Goal: Find specific page/section: Find specific page/section

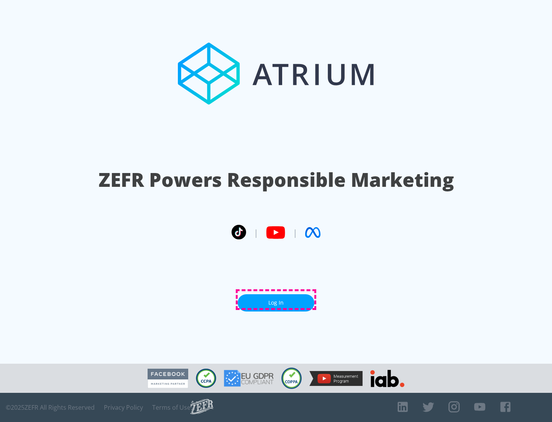
click at [276, 299] on link "Log In" at bounding box center [276, 302] width 77 height 17
